Goal: Transaction & Acquisition: Purchase product/service

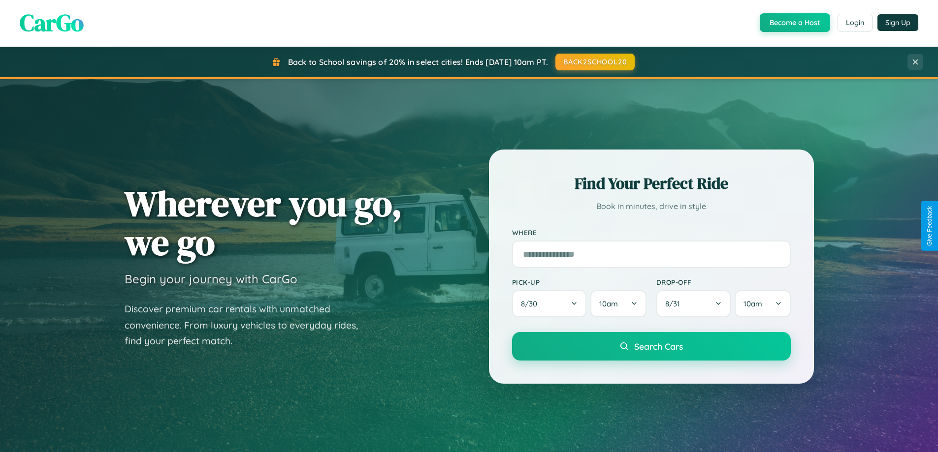
scroll to position [424, 0]
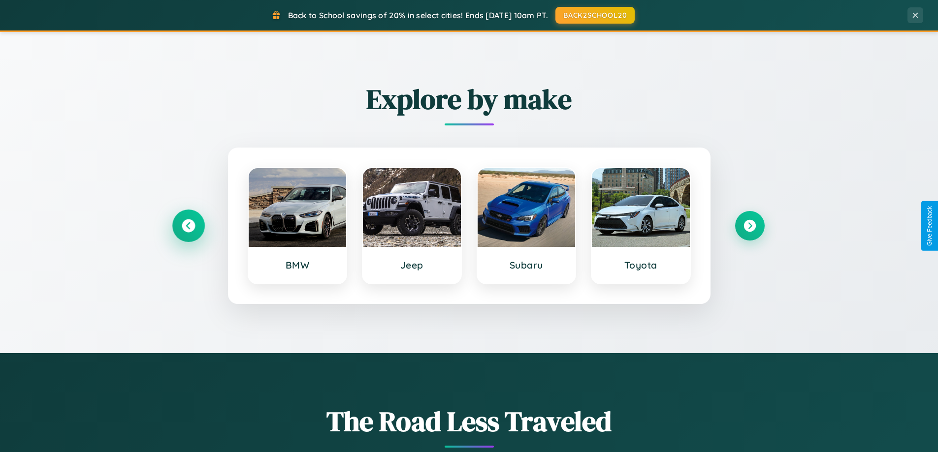
click at [188, 226] on icon at bounding box center [188, 226] width 13 height 13
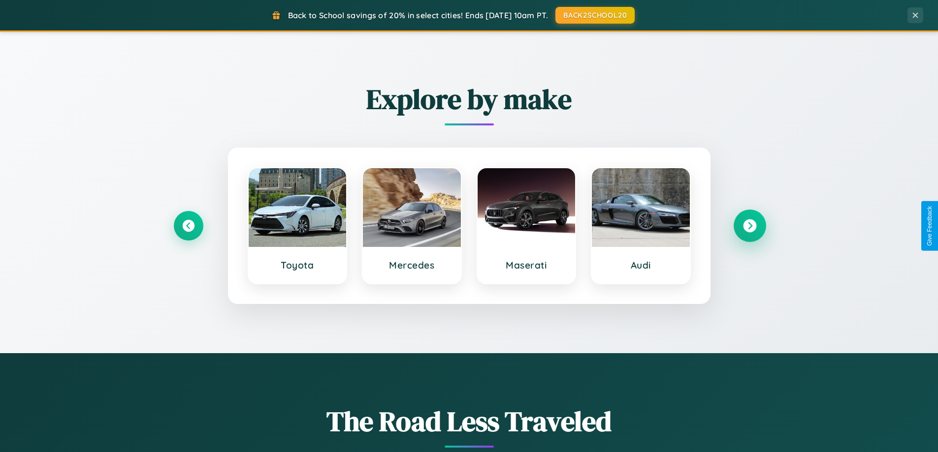
click at [749, 226] on icon at bounding box center [749, 226] width 13 height 13
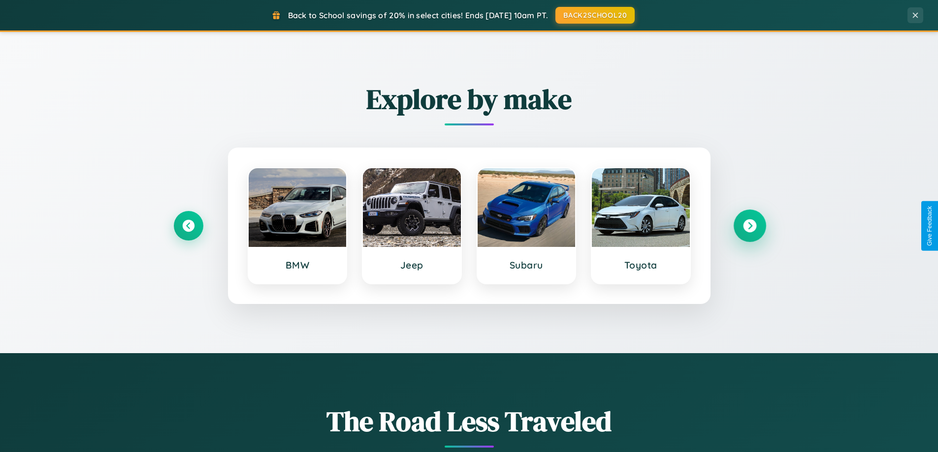
click at [749, 226] on icon at bounding box center [749, 226] width 13 height 13
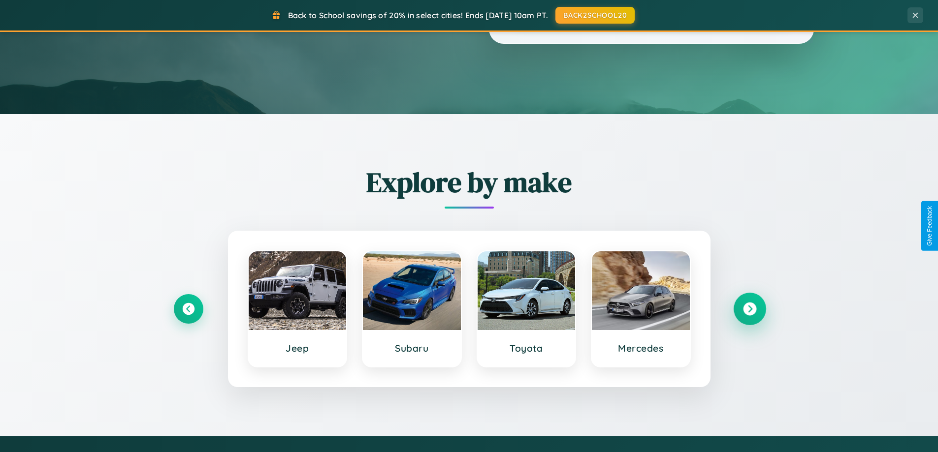
scroll to position [0, 0]
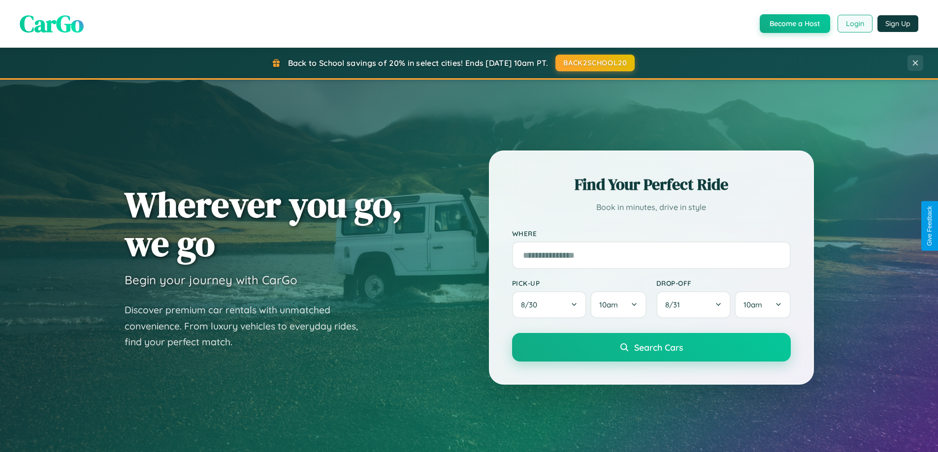
click at [854, 24] on button "Login" at bounding box center [854, 24] width 35 height 18
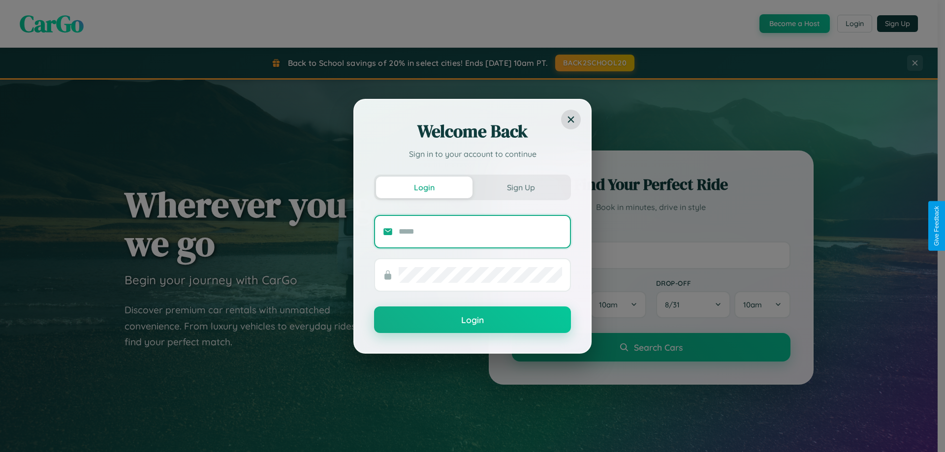
click at [481, 231] on input "text" at bounding box center [480, 232] width 163 height 16
type input "**********"
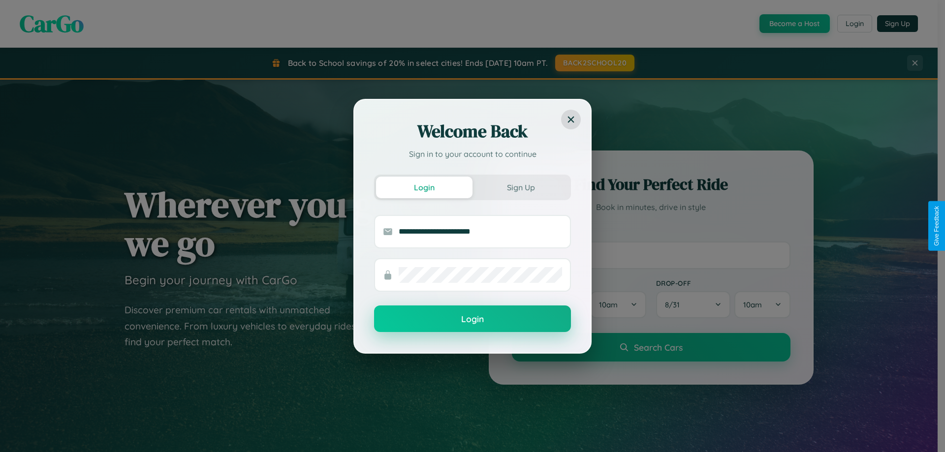
click at [473, 320] on button "Login" at bounding box center [472, 319] width 197 height 27
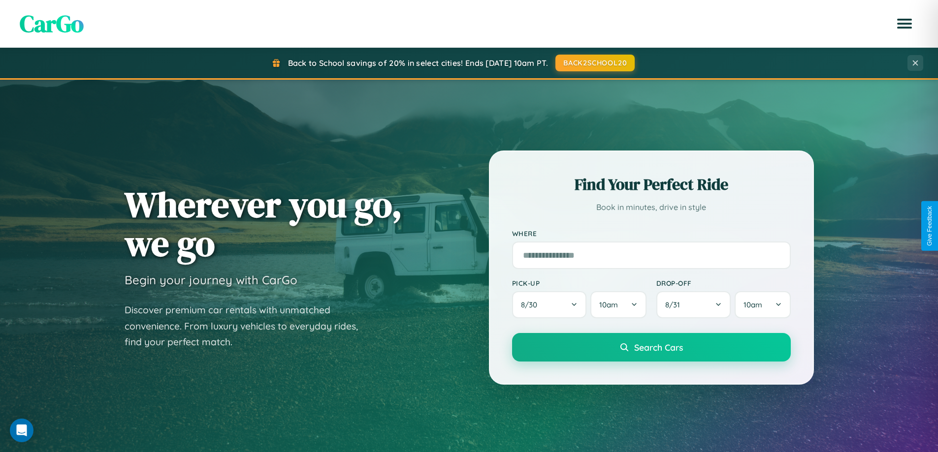
scroll to position [1895, 0]
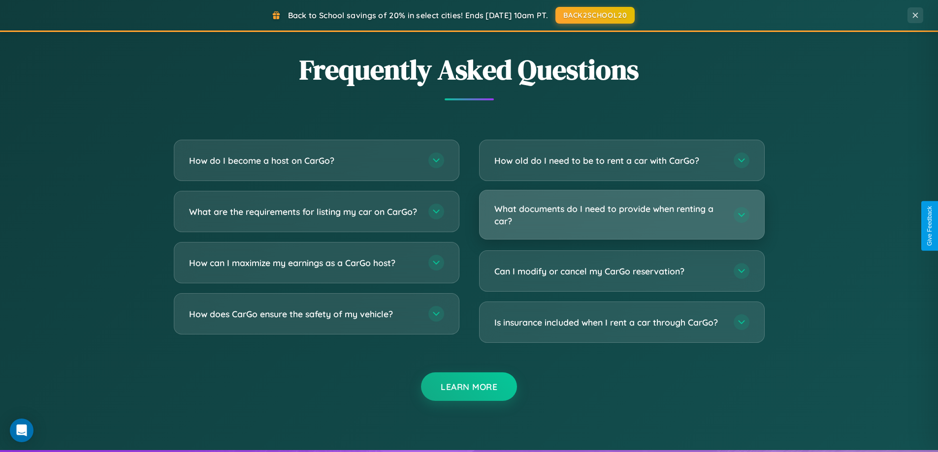
click at [621, 215] on h3 "What documents do I need to provide when renting a car?" at bounding box center [608, 215] width 229 height 24
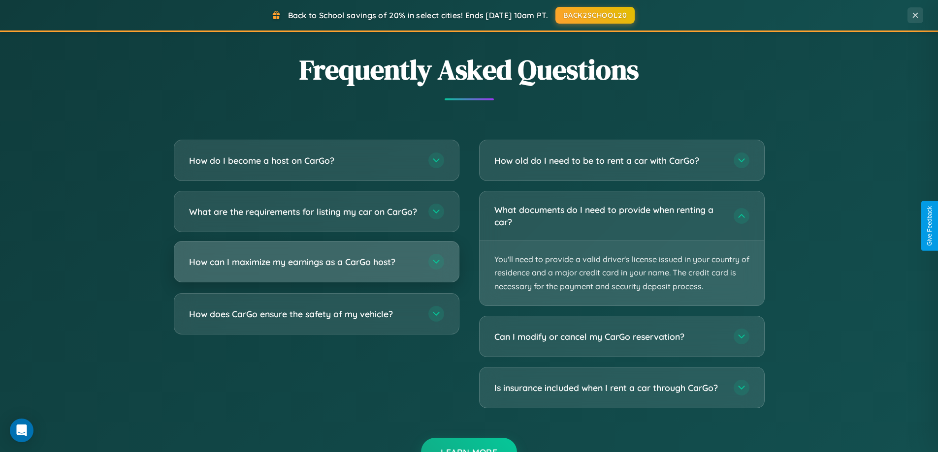
click at [316, 268] on h3 "How can I maximize my earnings as a CarGo host?" at bounding box center [303, 262] width 229 height 12
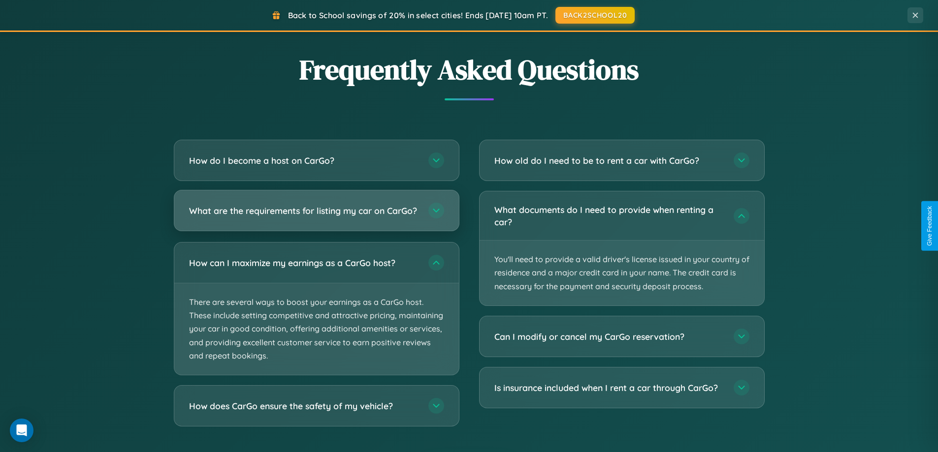
click at [316, 216] on h3 "What are the requirements for listing my car on CarGo?" at bounding box center [303, 211] width 229 height 12
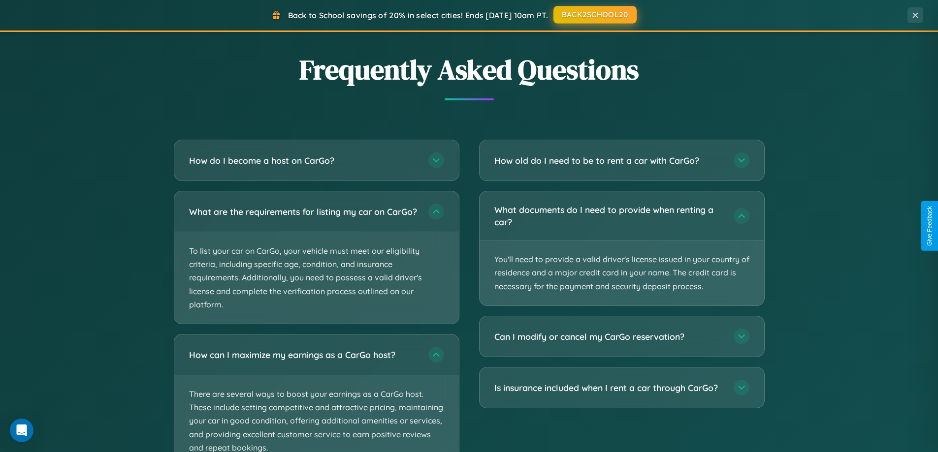
click at [594, 15] on button "BACK2SCHOOL20" at bounding box center [594, 15] width 83 height 18
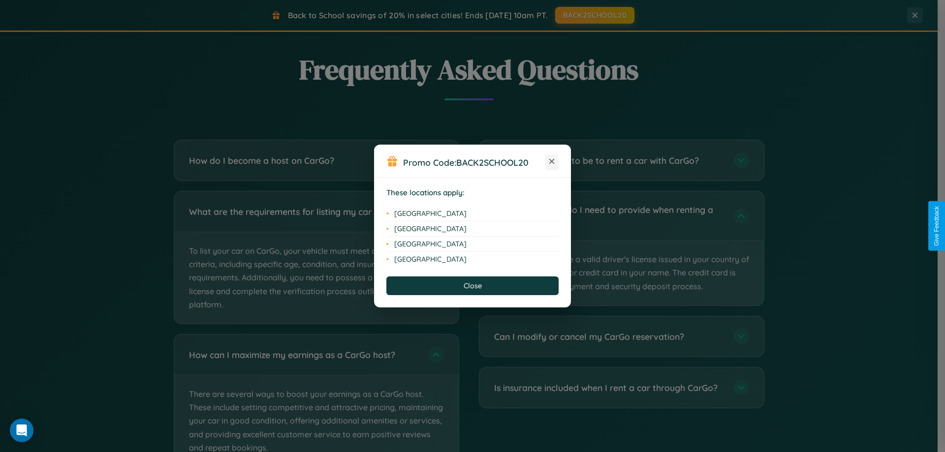
click at [552, 162] on icon at bounding box center [551, 161] width 5 height 5
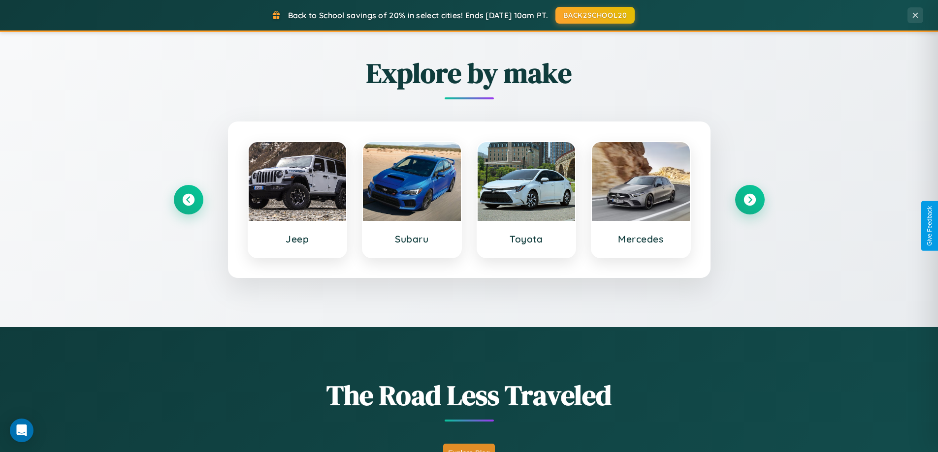
scroll to position [424, 0]
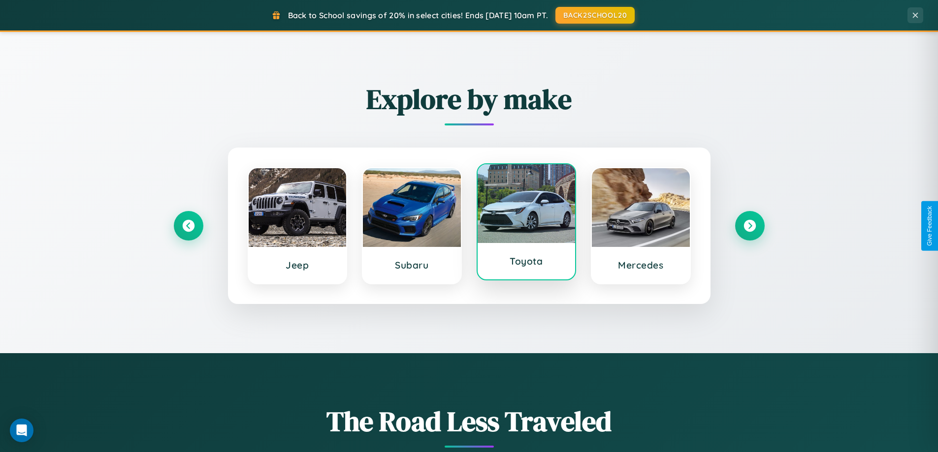
click at [526, 225] on div at bounding box center [527, 203] width 98 height 79
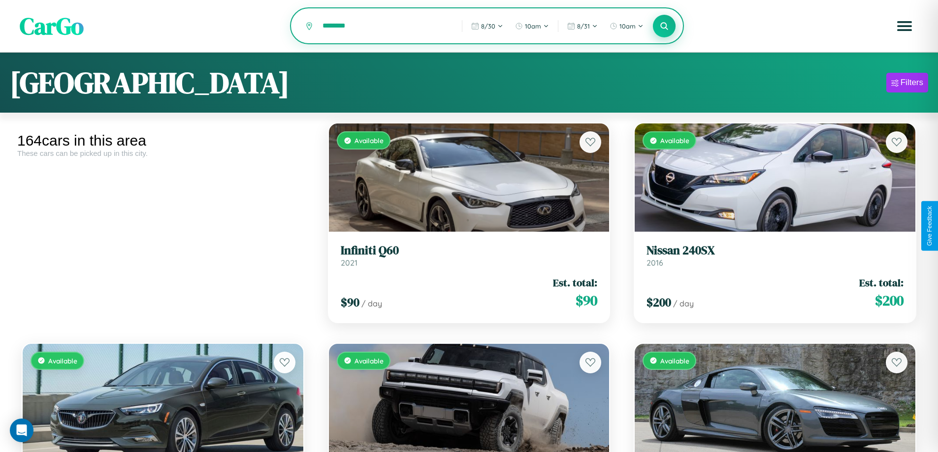
type input "********"
click at [664, 27] on icon at bounding box center [664, 25] width 9 height 9
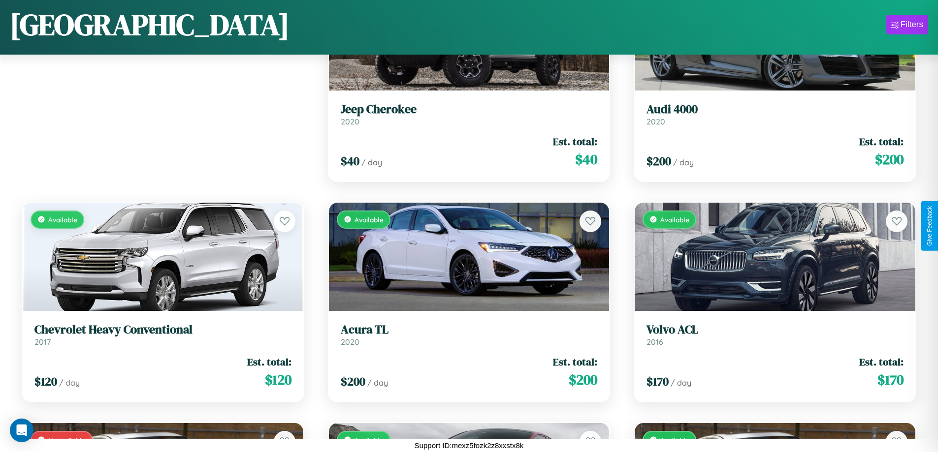
scroll to position [359, 0]
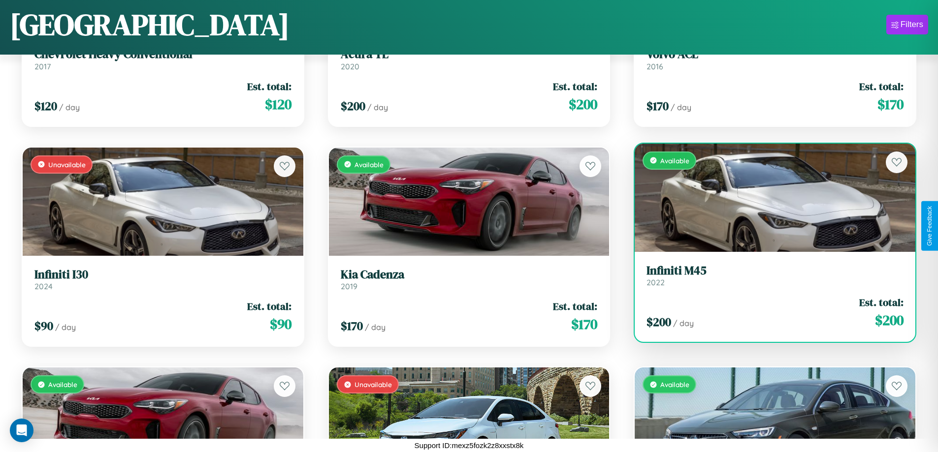
click at [769, 199] on div "Available" at bounding box center [775, 198] width 281 height 108
click at [769, 197] on div "Available" at bounding box center [775, 198] width 281 height 108
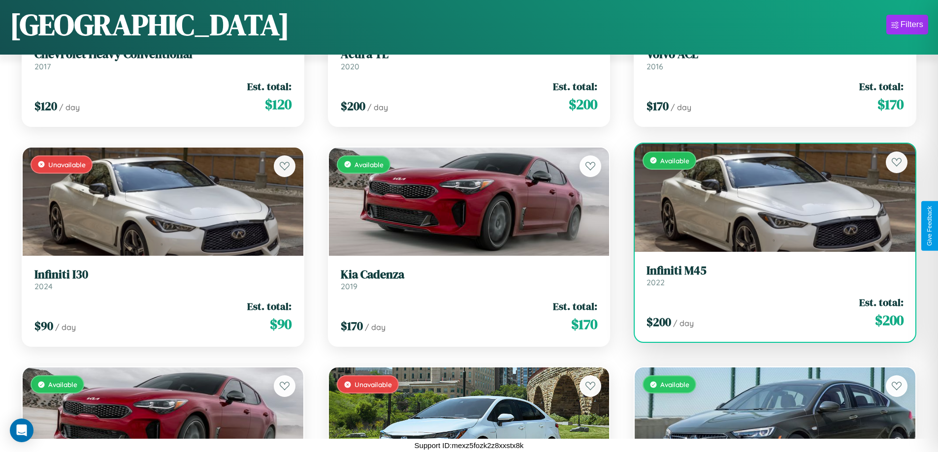
click at [769, 197] on div "Available" at bounding box center [775, 198] width 281 height 108
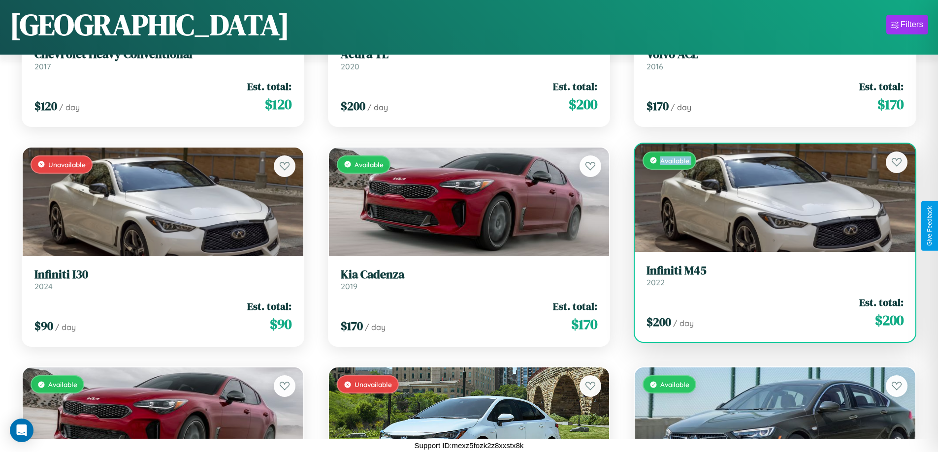
click at [769, 197] on div "Available" at bounding box center [775, 198] width 281 height 108
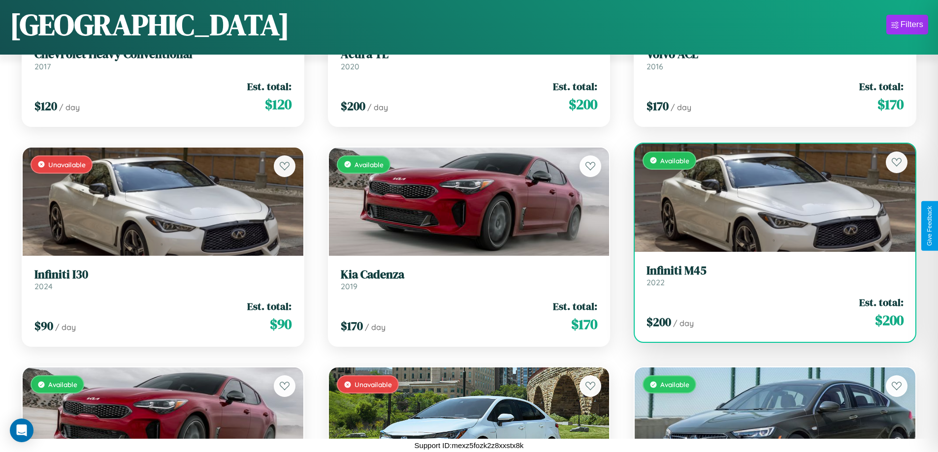
click at [769, 197] on div "Available" at bounding box center [775, 198] width 281 height 108
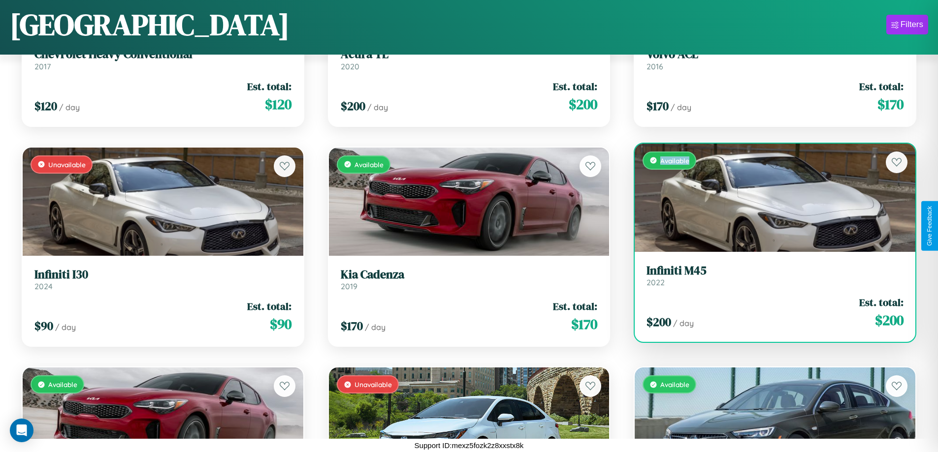
click at [769, 197] on div "Available" at bounding box center [775, 198] width 281 height 108
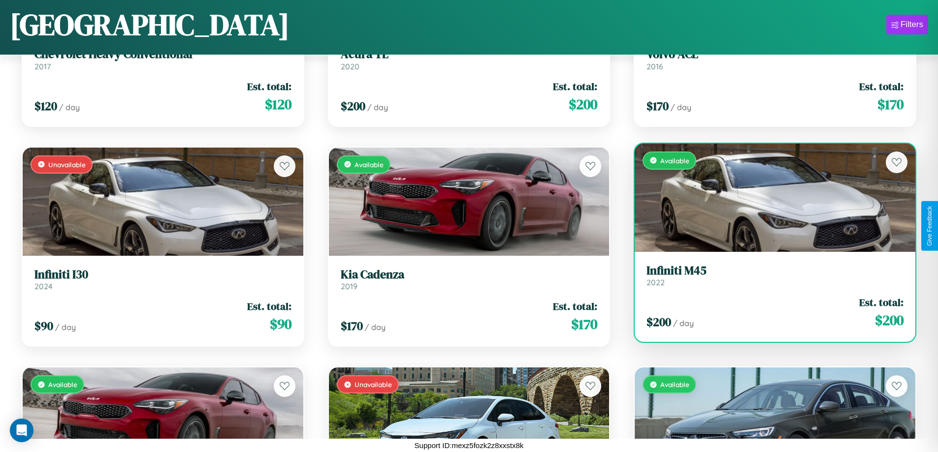
click at [769, 275] on h3 "Infiniti M45" at bounding box center [774, 271] width 257 height 14
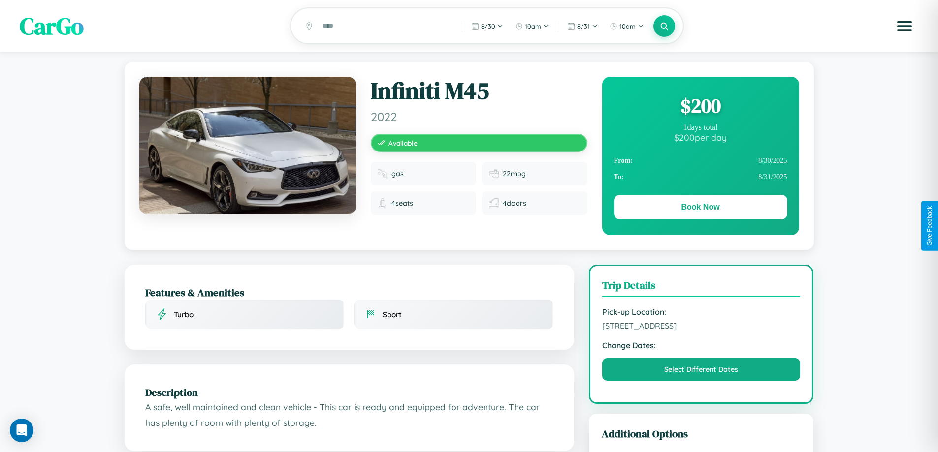
click at [700, 107] on div "$ 200" at bounding box center [700, 106] width 173 height 27
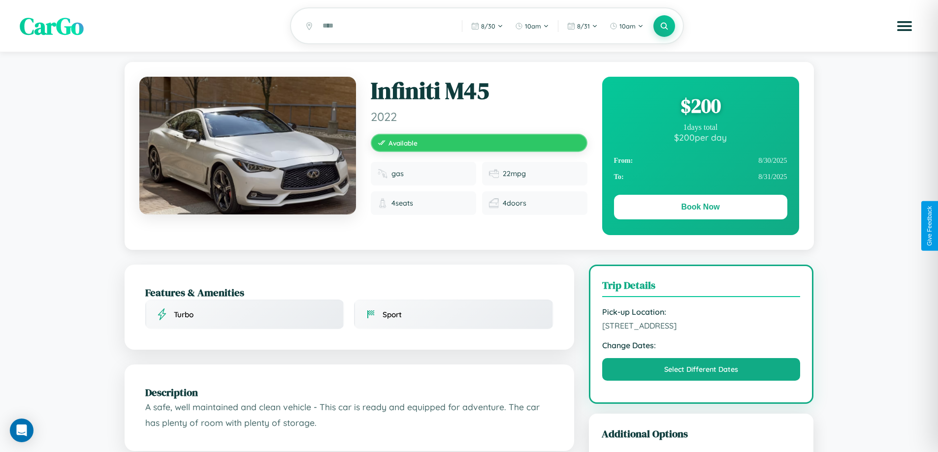
click at [700, 107] on div "$ 200" at bounding box center [700, 106] width 173 height 27
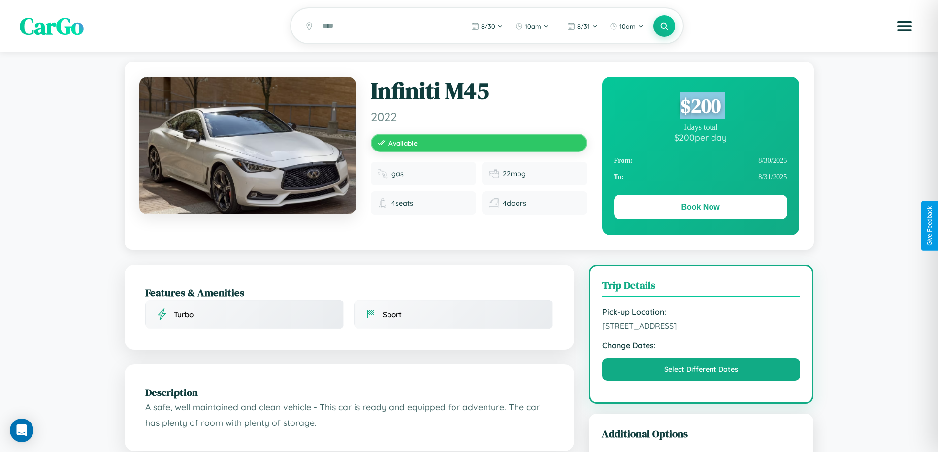
click at [700, 107] on div "$ 200" at bounding box center [700, 106] width 173 height 27
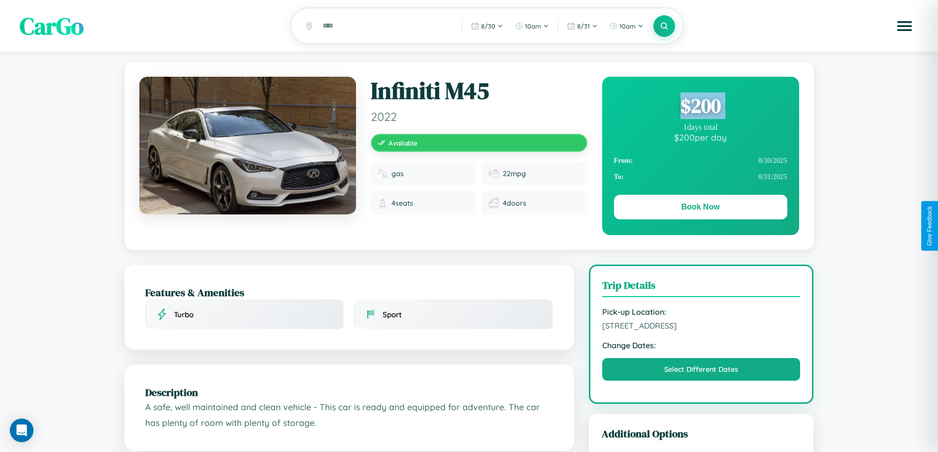
click at [700, 107] on div "$ 200" at bounding box center [700, 106] width 173 height 27
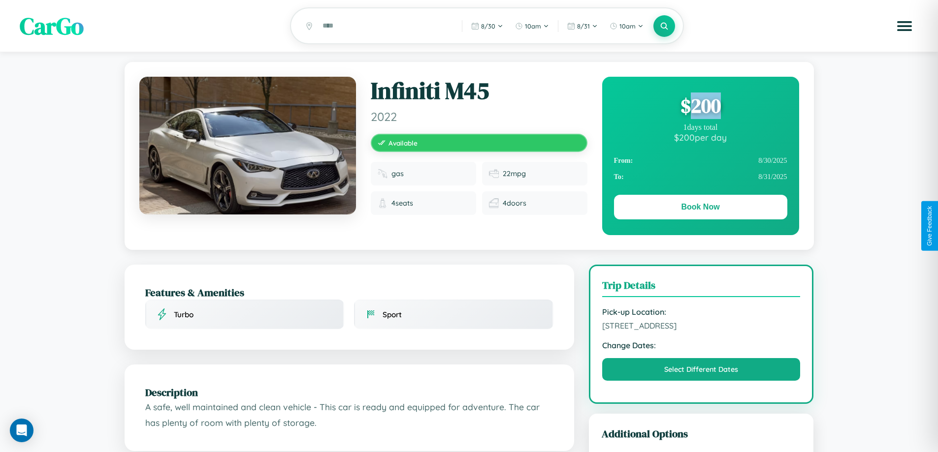
click at [700, 107] on div "$ 200" at bounding box center [700, 106] width 173 height 27
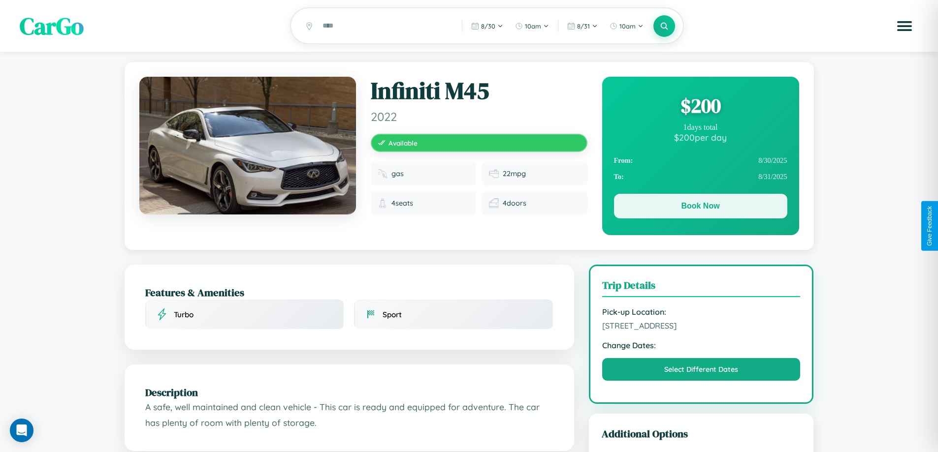
click at [700, 208] on button "Book Now" at bounding box center [700, 206] width 173 height 25
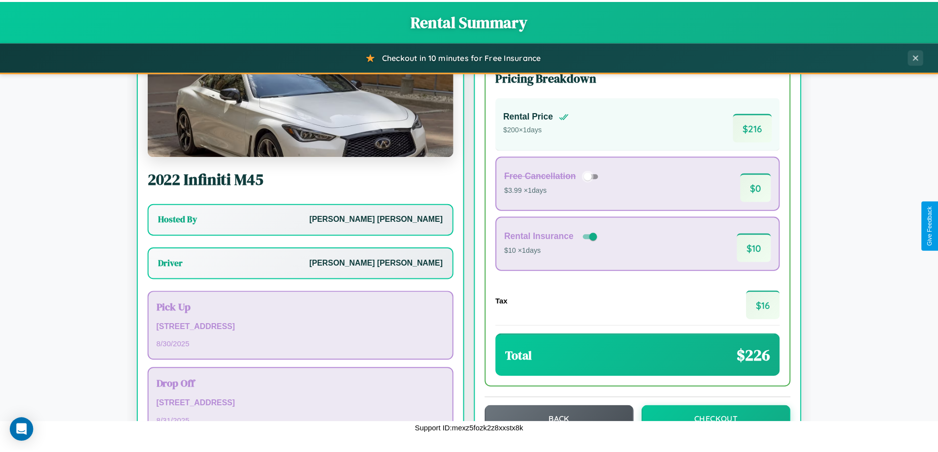
scroll to position [71, 0]
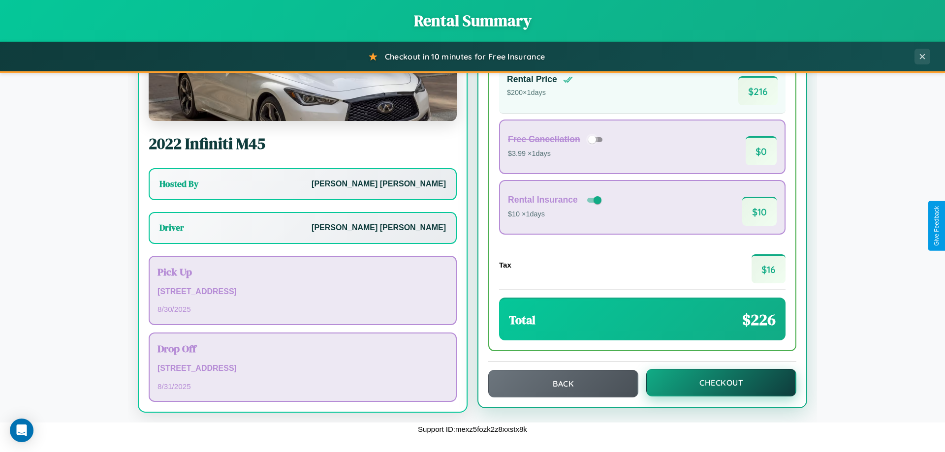
click at [715, 383] on button "Checkout" at bounding box center [721, 383] width 150 height 28
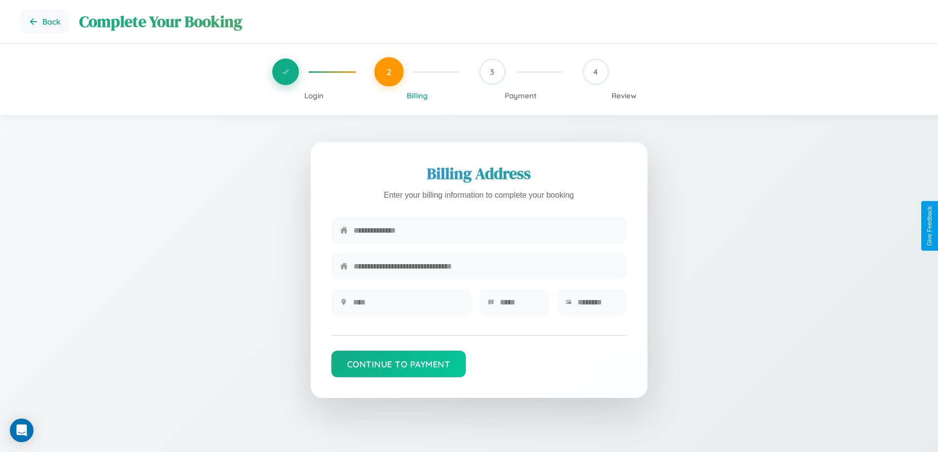
click at [485, 233] on input "text" at bounding box center [486, 231] width 264 height 24
type input "**********"
click at [407, 306] on input "text" at bounding box center [407, 302] width 109 height 24
type input "********"
click at [519, 306] on input "text" at bounding box center [520, 302] width 40 height 24
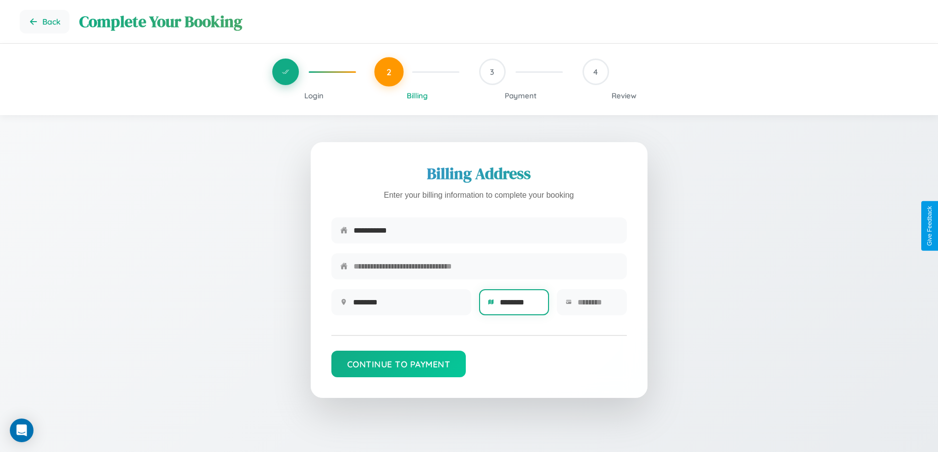
type input "********"
click at [597, 306] on input "text" at bounding box center [598, 302] width 40 height 24
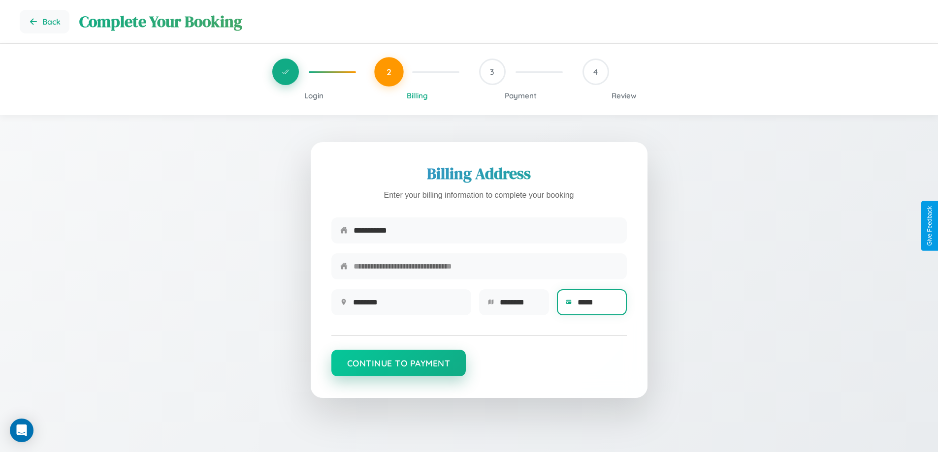
type input "*****"
click at [398, 368] on button "Continue to Payment" at bounding box center [398, 363] width 135 height 27
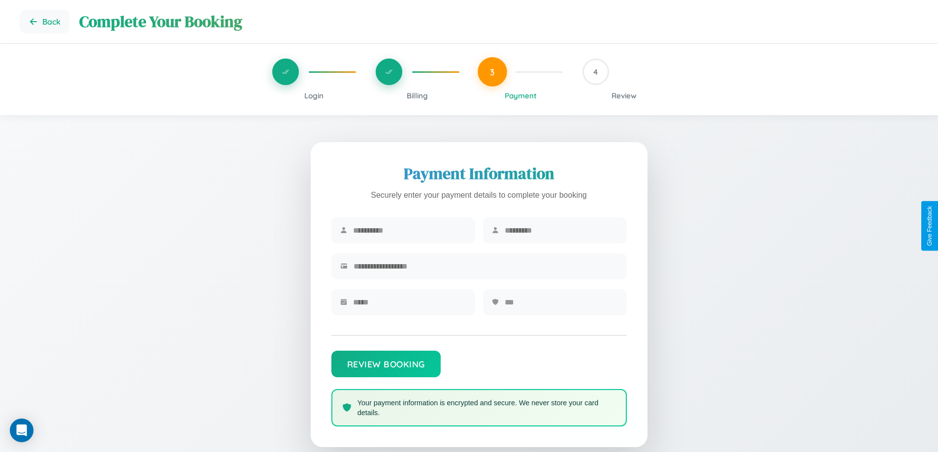
click at [409, 231] on input "text" at bounding box center [409, 231] width 113 height 24
type input "*******"
click at [561, 231] on input "text" at bounding box center [561, 231] width 113 height 24
type input "*****"
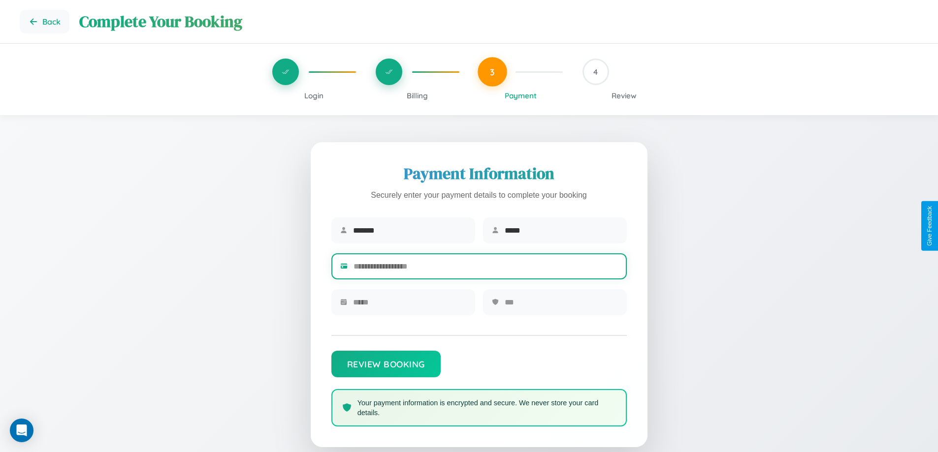
click at [485, 268] on input "text" at bounding box center [486, 267] width 264 height 24
type input "**********"
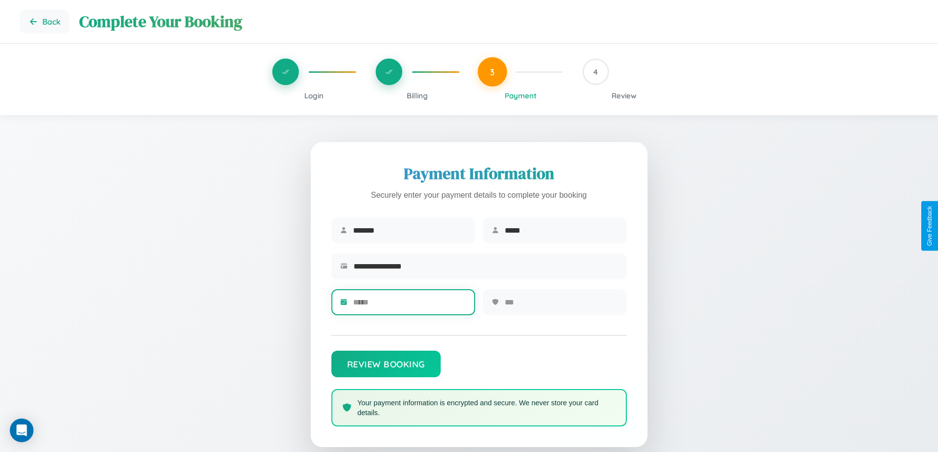
click at [409, 306] on input "text" at bounding box center [409, 302] width 113 height 24
type input "*****"
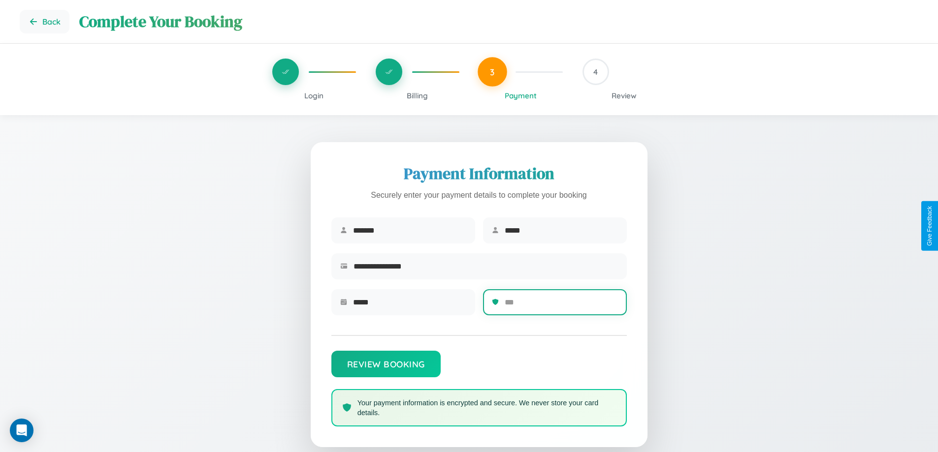
click at [561, 306] on input "text" at bounding box center [561, 302] width 113 height 24
type input "***"
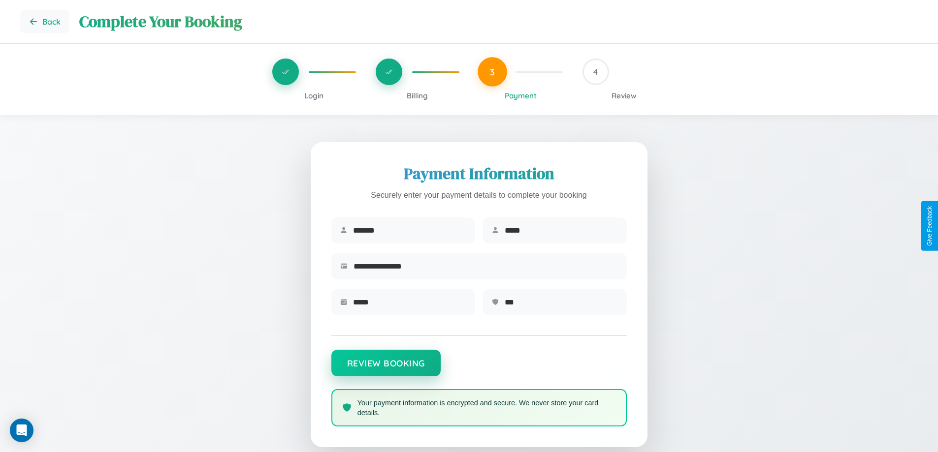
click at [386, 368] on button "Review Booking" at bounding box center [385, 363] width 109 height 27
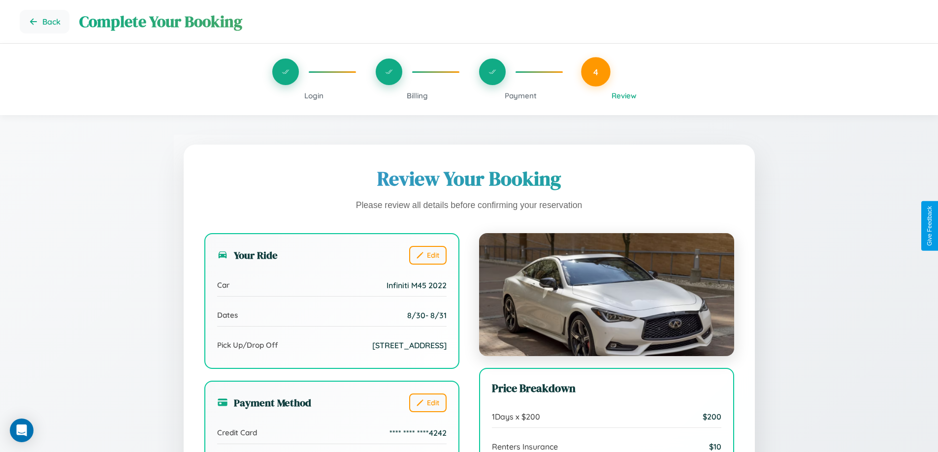
scroll to position [271, 0]
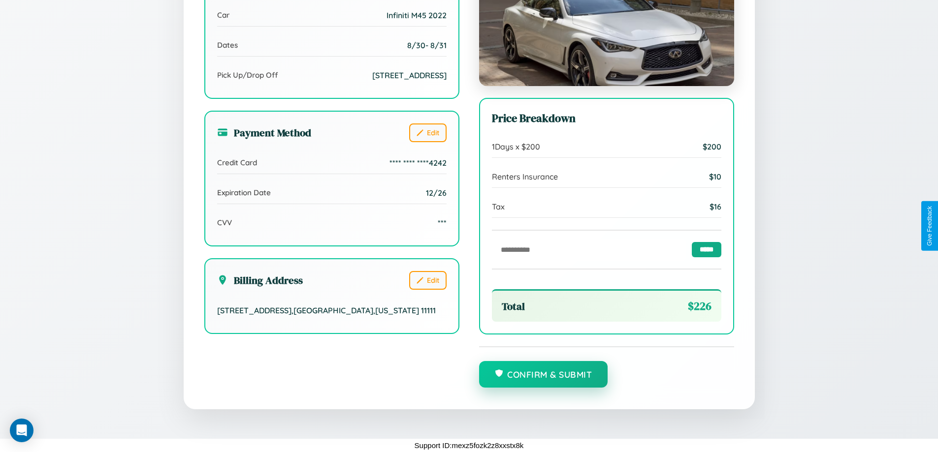
click at [543, 375] on button "Confirm & Submit" at bounding box center [543, 374] width 129 height 27
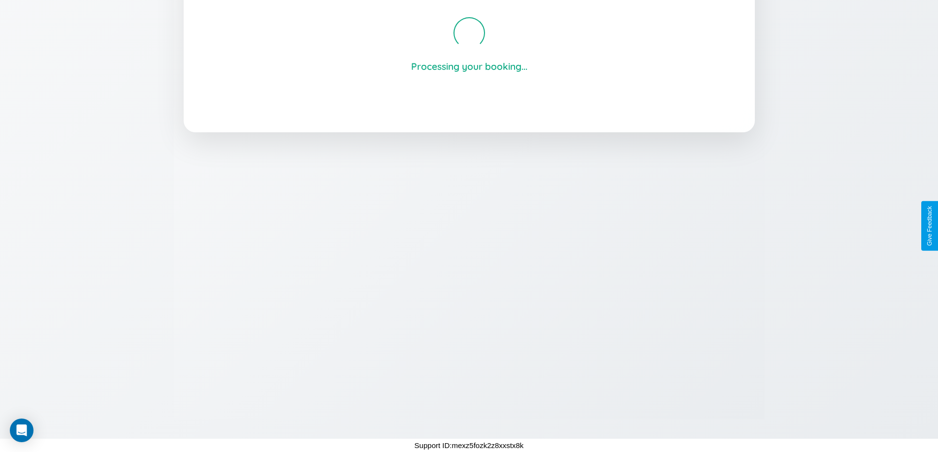
scroll to position [188, 0]
